Goal: Browse casually

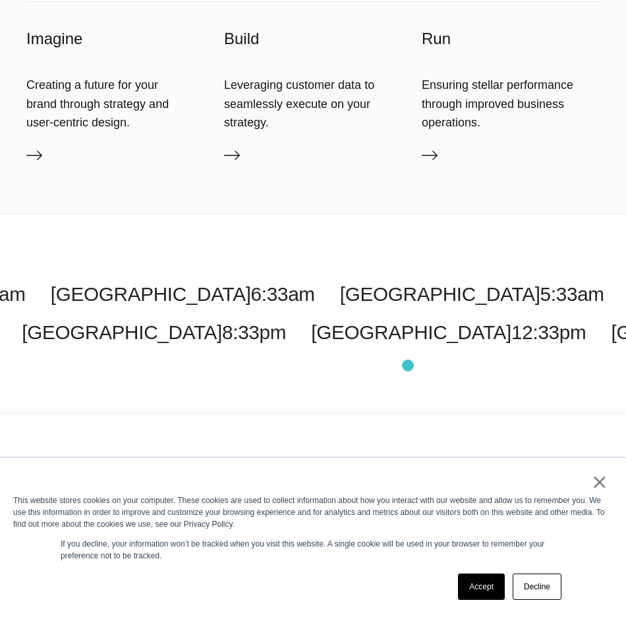
scroll to position [3869, 0]
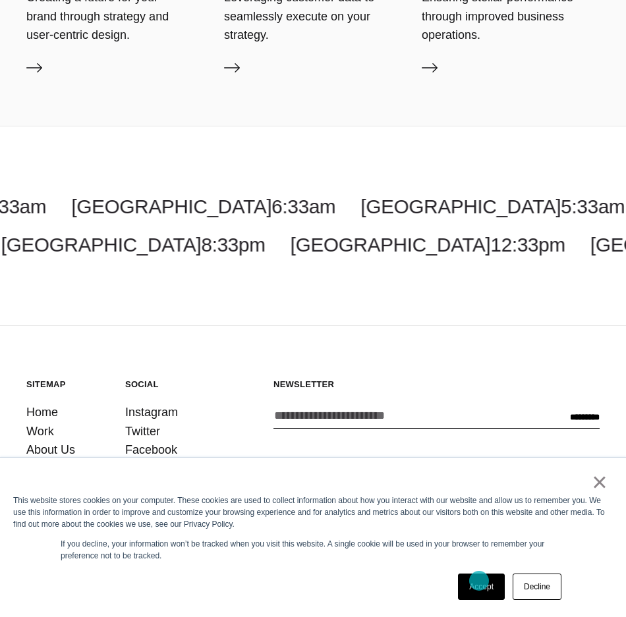
click at [479, 581] on link "Accept" at bounding box center [481, 587] width 47 height 26
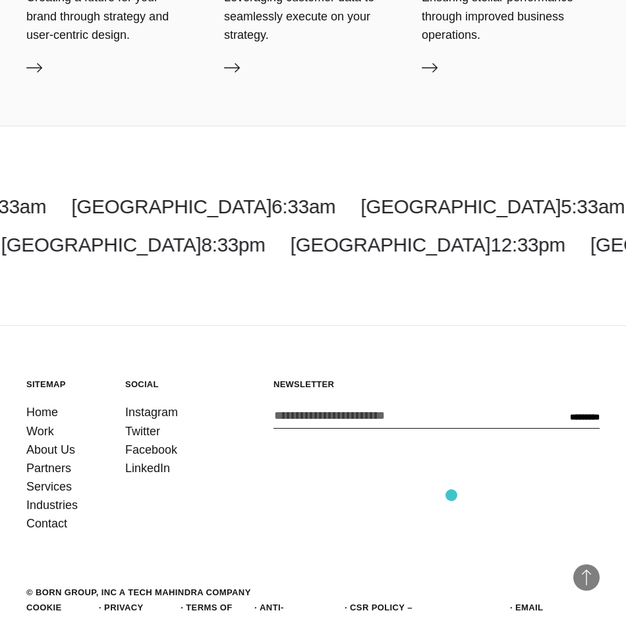
scroll to position [3924, 0]
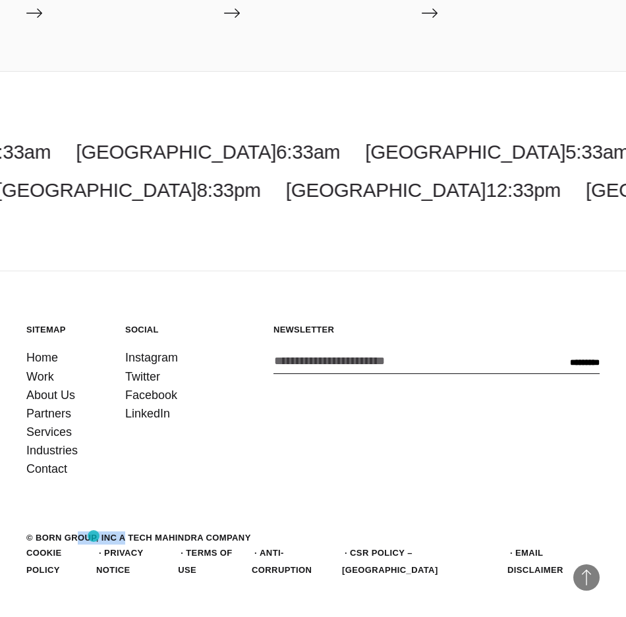
drag, startPoint x: 38, startPoint y: 539, endPoint x: 94, endPoint y: 536, distance: 56.1
click at [94, 536] on div "© BORN GROUP, INC A Tech Mahindra Company" at bounding box center [138, 538] width 225 height 13
copy div "BORN GROUP"
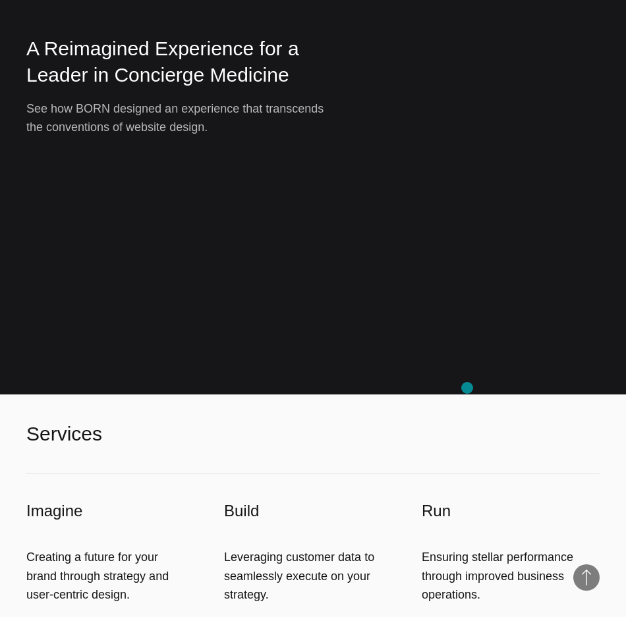
scroll to position [3924, 0]
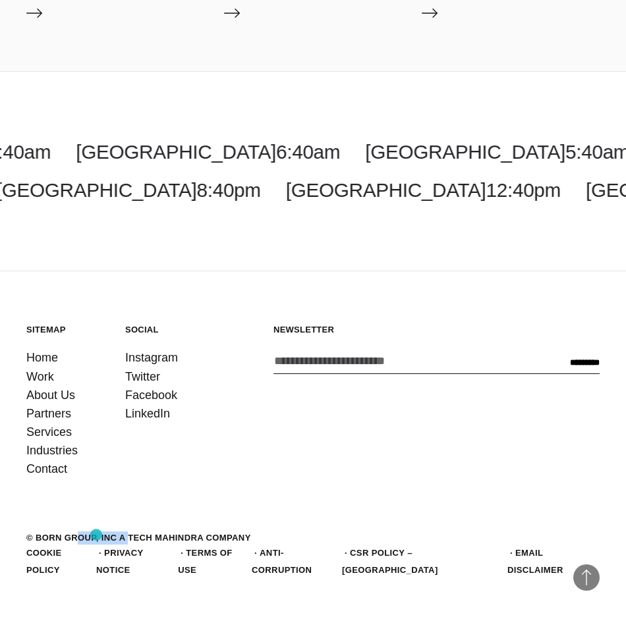
drag, startPoint x: 37, startPoint y: 535, endPoint x: 96, endPoint y: 535, distance: 59.3
click at [96, 535] on div "© BORN GROUP, INC A Tech Mahindra Company" at bounding box center [138, 538] width 225 height 13
copy div "BORN GROUP,"
